Goal: Navigation & Orientation: Find specific page/section

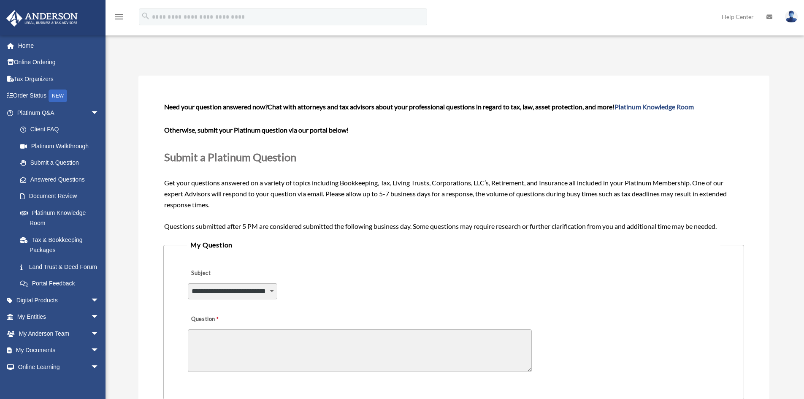
select select "******"
click at [659, 109] on link "Platinum Knowledge Room" at bounding box center [653, 107] width 79 height 8
click at [54, 146] on link "Platinum Walkthrough" at bounding box center [62, 146] width 100 height 17
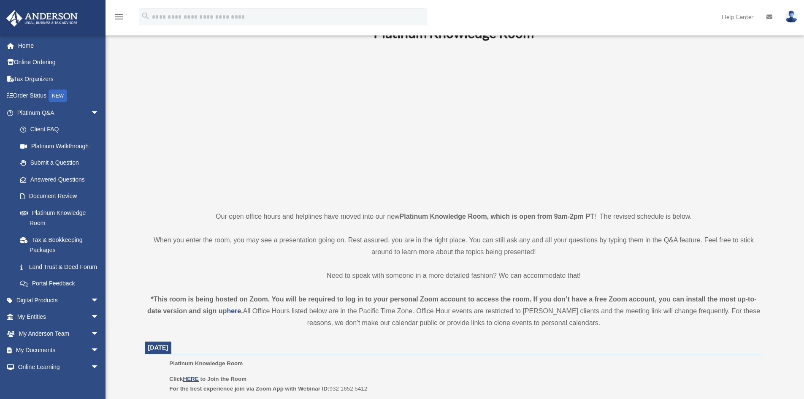
scroll to position [169, 0]
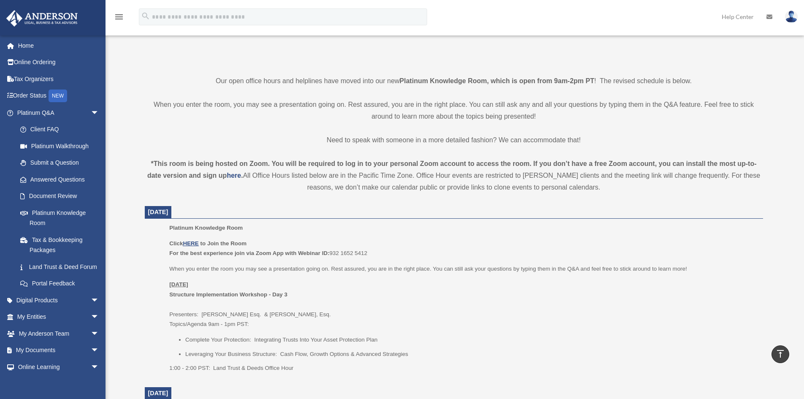
click at [286, 251] on b "For the best experience join via Zoom App with Webinar ID:" at bounding box center [249, 253] width 160 height 6
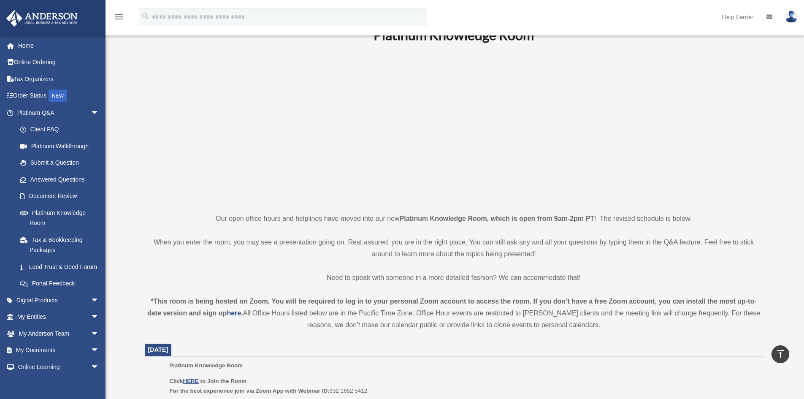
scroll to position [0, 0]
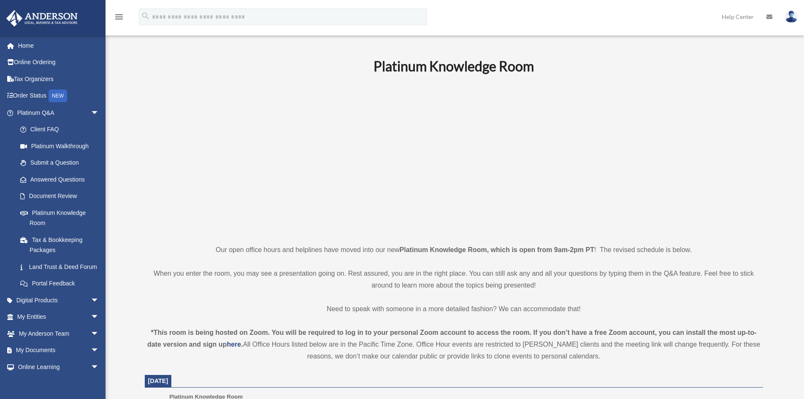
click at [289, 248] on p "Our open office hours and helplines have moved into our new Platinum Knowledge …" at bounding box center [454, 250] width 618 height 12
click at [54, 144] on link "Platinum Walkthrough" at bounding box center [62, 146] width 100 height 17
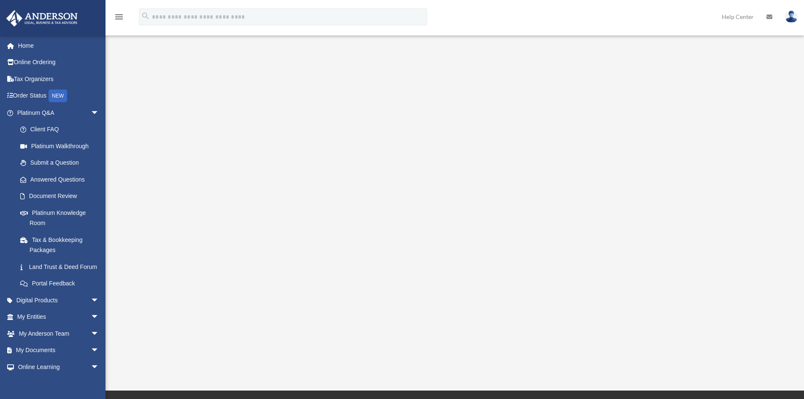
click at [792, 19] on img at bounding box center [791, 17] width 13 height 12
click at [652, 38] on link "My Profile" at bounding box center [664, 39] width 84 height 17
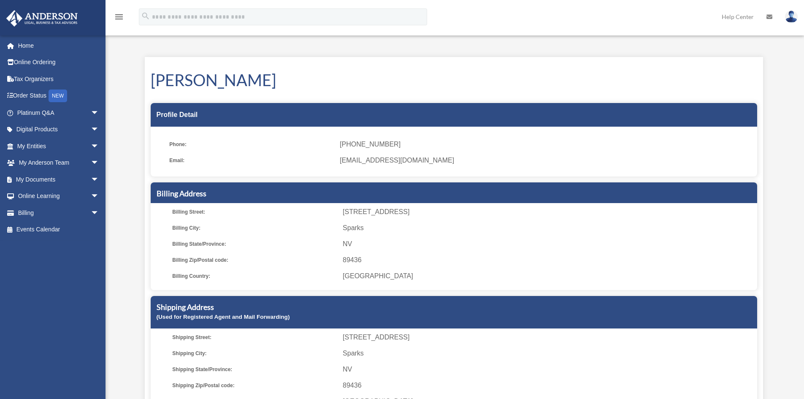
click at [794, 17] on img at bounding box center [791, 17] width 13 height 12
click at [371, 258] on span "89436" at bounding box center [548, 260] width 411 height 12
click at [115, 14] on icon "menu" at bounding box center [119, 17] width 10 height 10
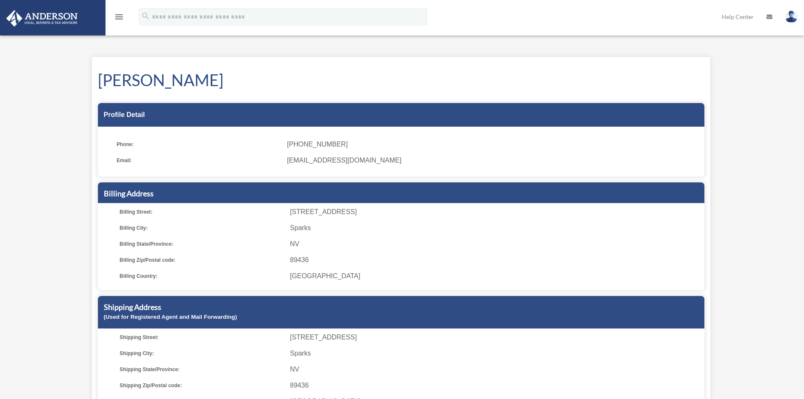
click at [121, 18] on icon "menu" at bounding box center [119, 17] width 10 height 10
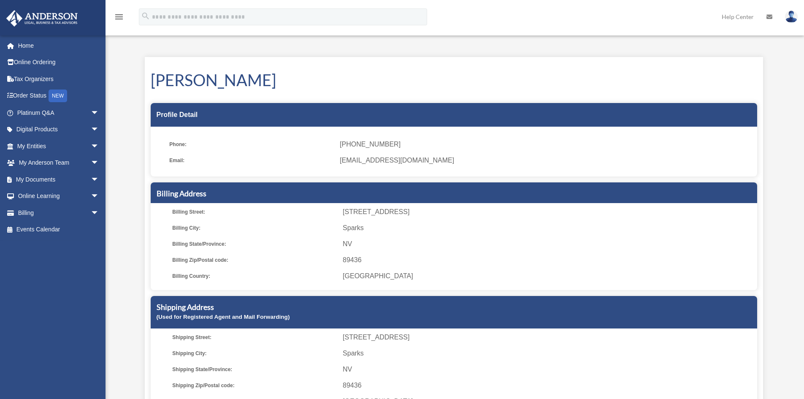
click at [219, 227] on span "Billing City:" at bounding box center [254, 228] width 165 height 12
drag, startPoint x: 217, startPoint y: 120, endPoint x: 148, endPoint y: 70, distance: 85.2
click at [215, 117] on div "Profile Detail" at bounding box center [454, 115] width 606 height 24
click at [92, 115] on span "arrow_drop_down" at bounding box center [99, 112] width 17 height 17
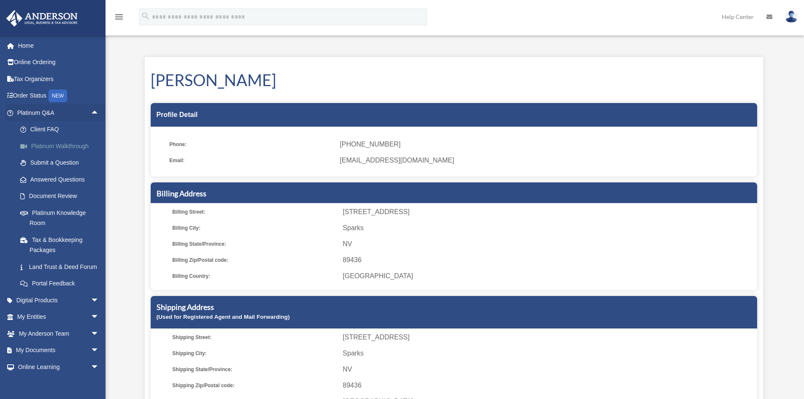
click at [64, 144] on link "Platinum Walkthrough" at bounding box center [62, 146] width 100 height 17
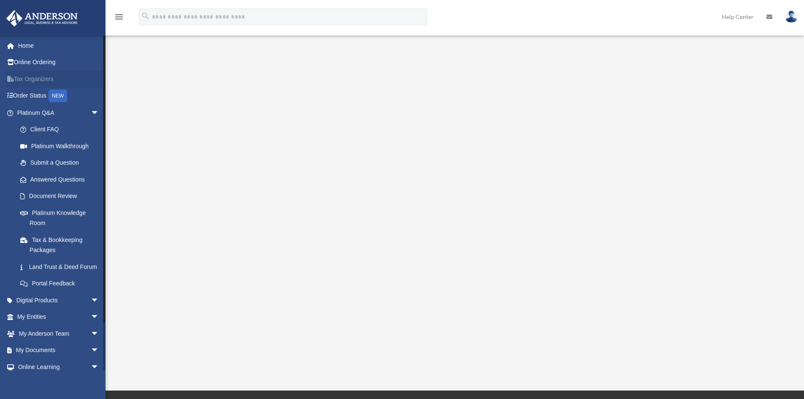
click at [32, 83] on link "Tax Organizers" at bounding box center [59, 78] width 106 height 17
click at [91, 326] on span "arrow_drop_down" at bounding box center [99, 316] width 17 height 17
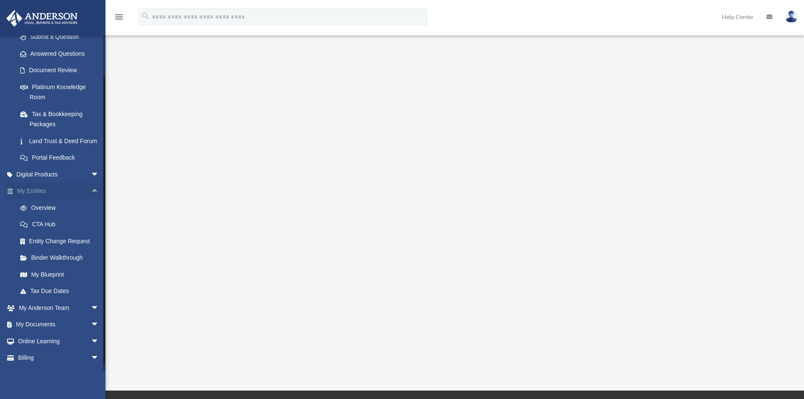
scroll to position [127, 0]
click at [91, 316] on span "arrow_drop_down" at bounding box center [99, 306] width 17 height 17
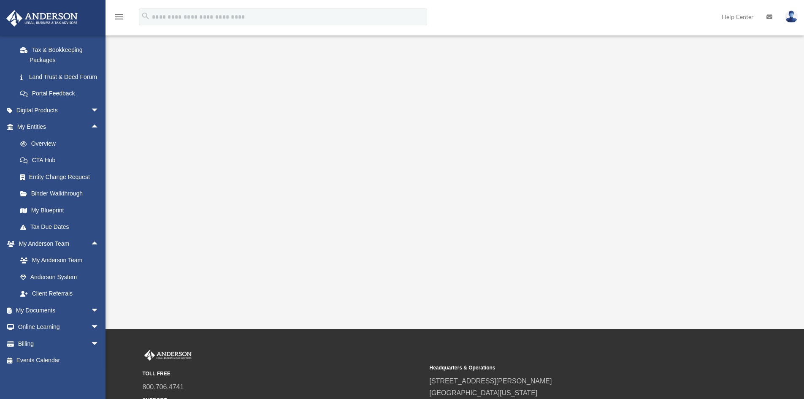
scroll to position [0, 0]
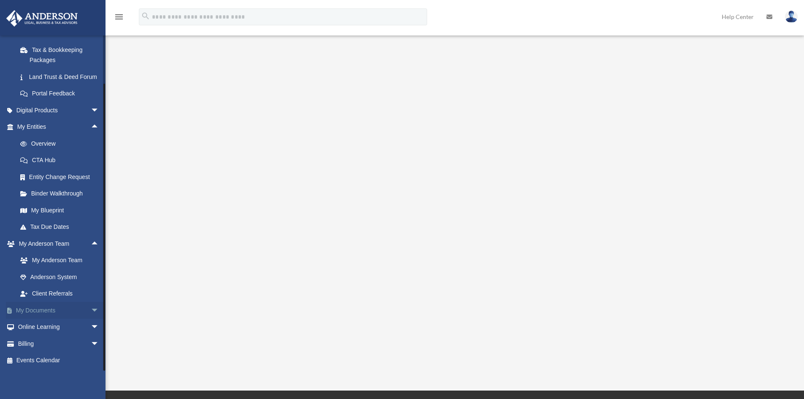
click at [91, 313] on span "arrow_drop_down" at bounding box center [99, 310] width 17 height 17
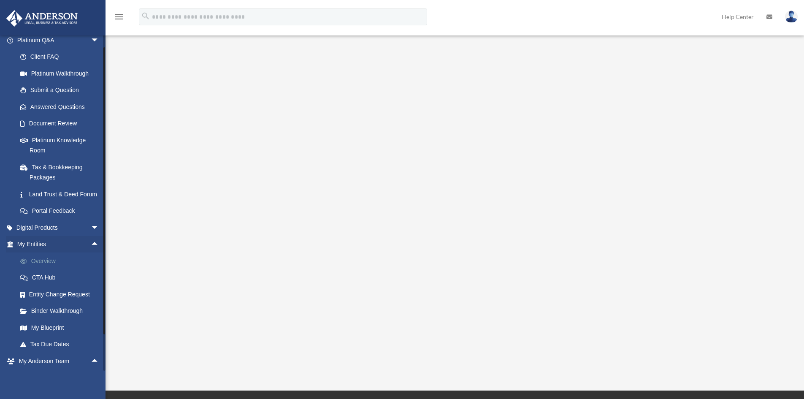
scroll to position [127, 0]
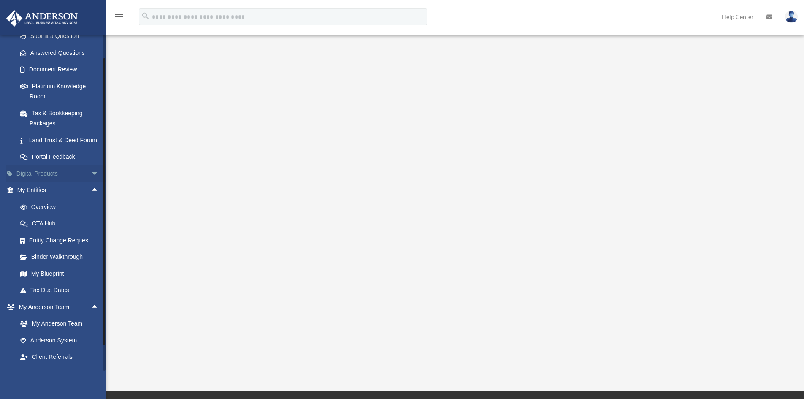
click at [91, 182] on span "arrow_drop_down" at bounding box center [99, 173] width 17 height 17
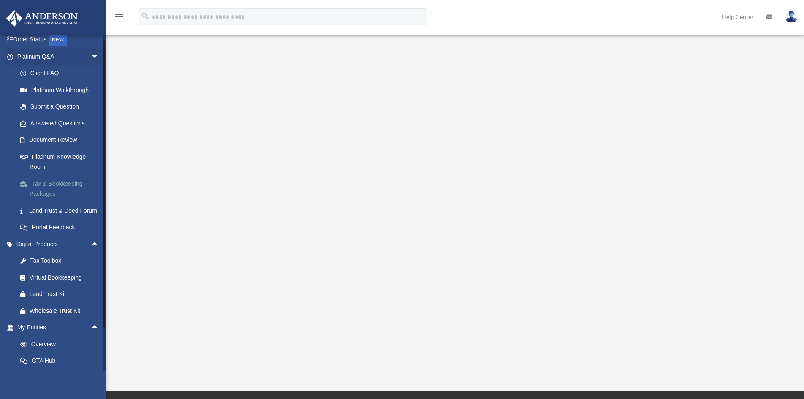
scroll to position [0, 0]
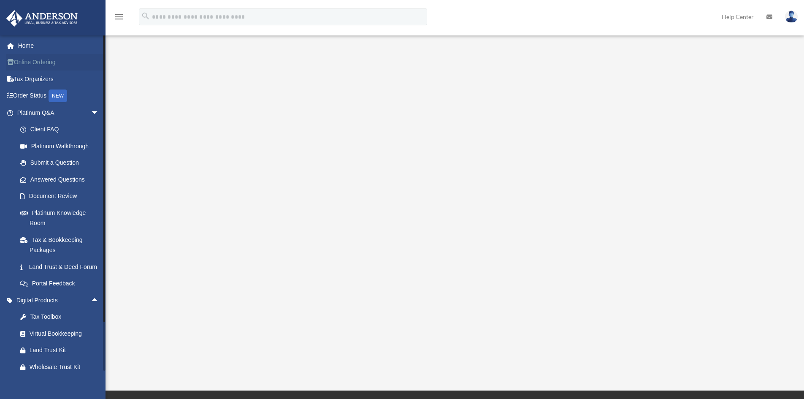
click at [42, 61] on link "Online Ordering" at bounding box center [59, 62] width 106 height 17
